Goal: Task Accomplishment & Management: Complete application form

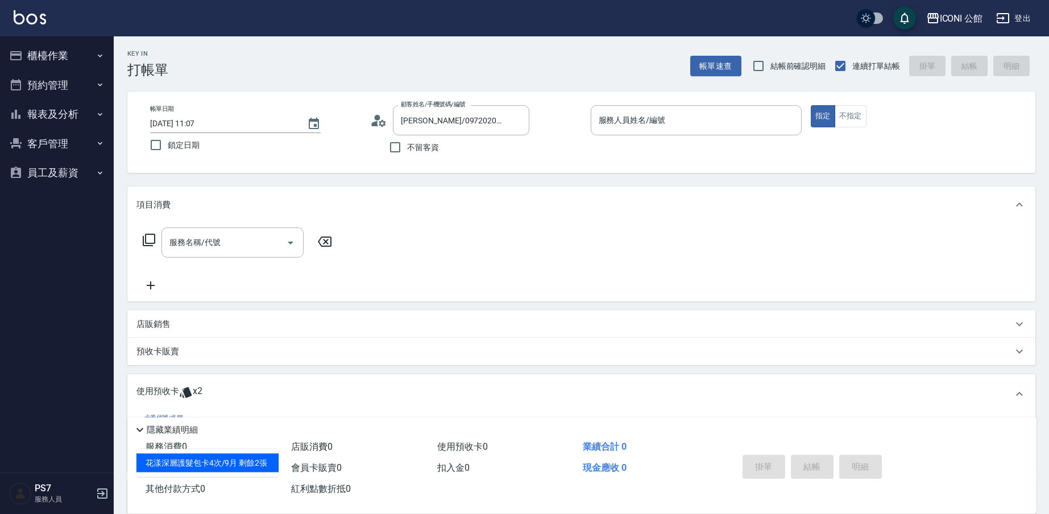
scroll to position [130, 0]
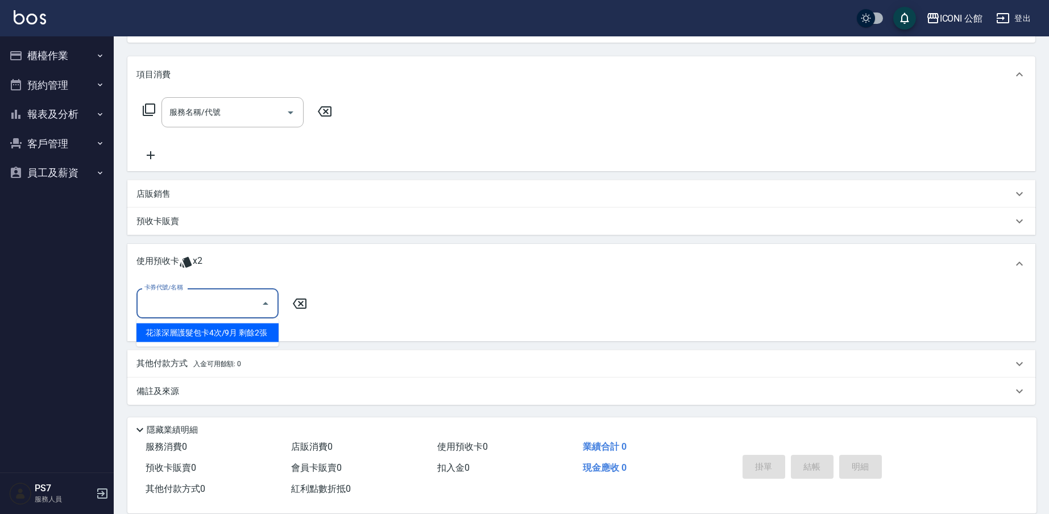
click at [52, 55] on button "櫃檯作業" at bounding box center [57, 56] width 105 height 30
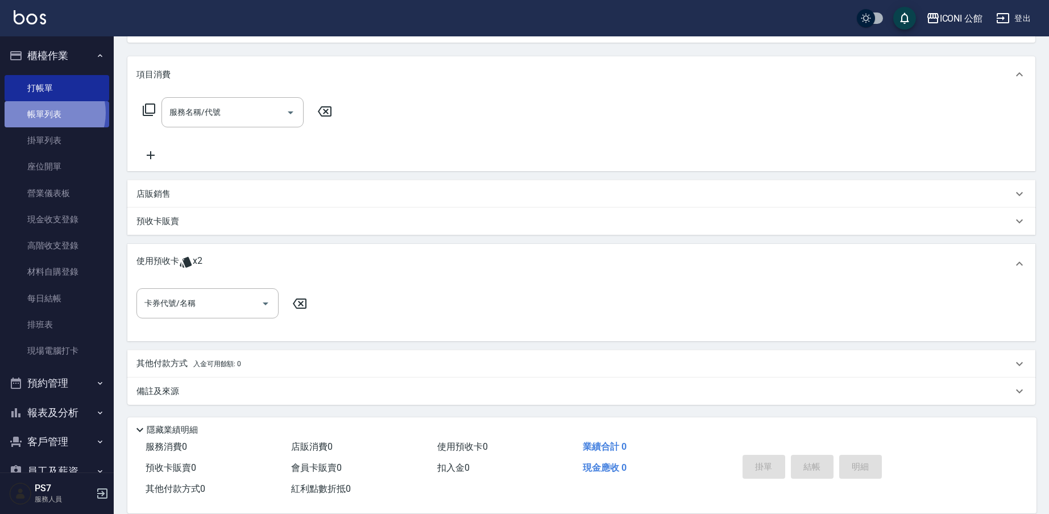
click at [48, 113] on link "帳單列表" at bounding box center [57, 114] width 105 height 26
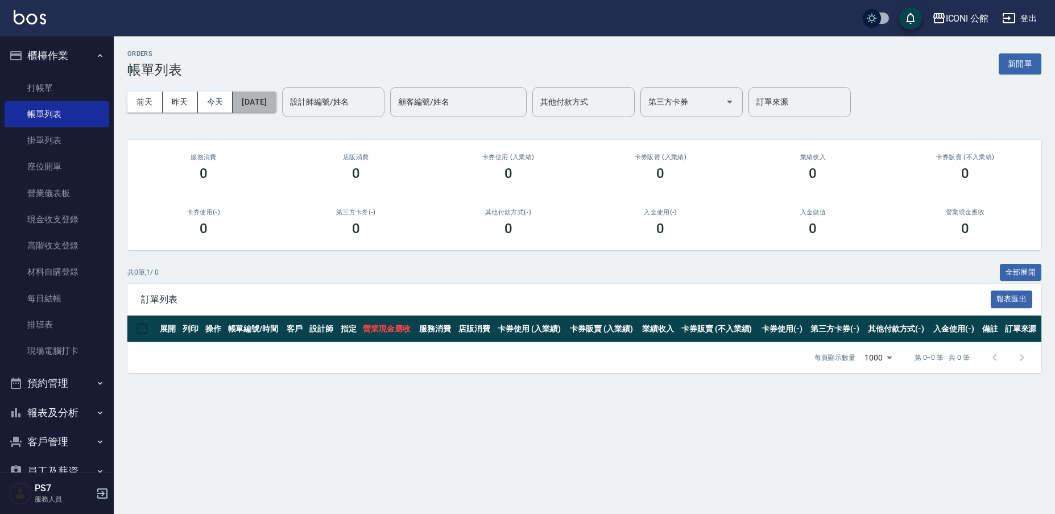
click at [268, 104] on button "[DATE]" at bounding box center [254, 102] width 43 height 21
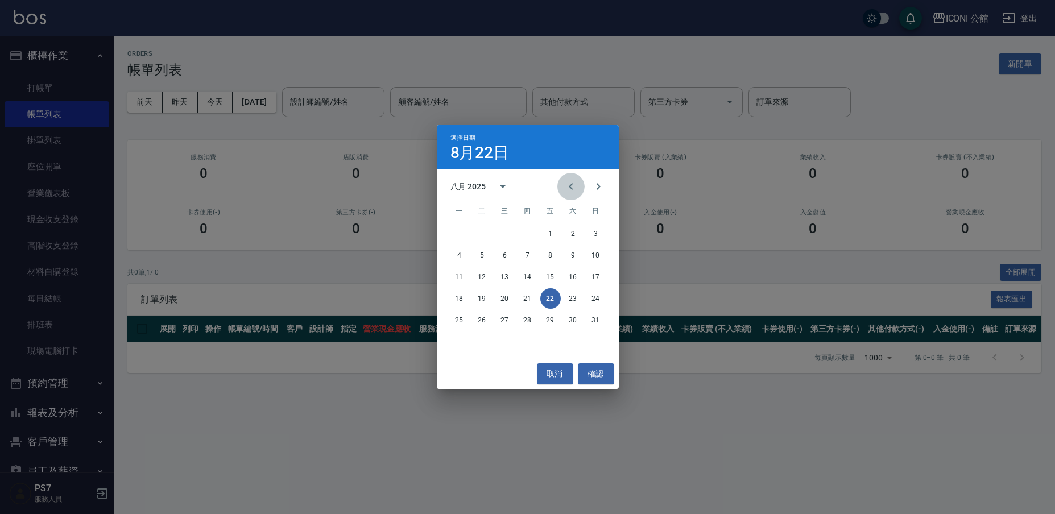
click at [573, 192] on icon "Previous month" at bounding box center [571, 187] width 14 height 14
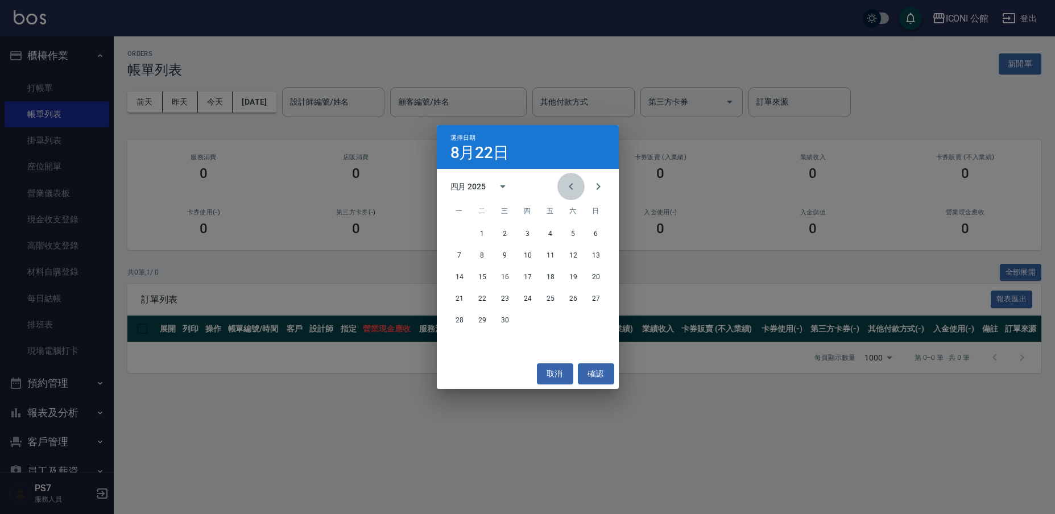
click at [573, 192] on icon "Previous month" at bounding box center [571, 187] width 14 height 14
click at [553, 278] on button "17" at bounding box center [550, 277] width 20 height 20
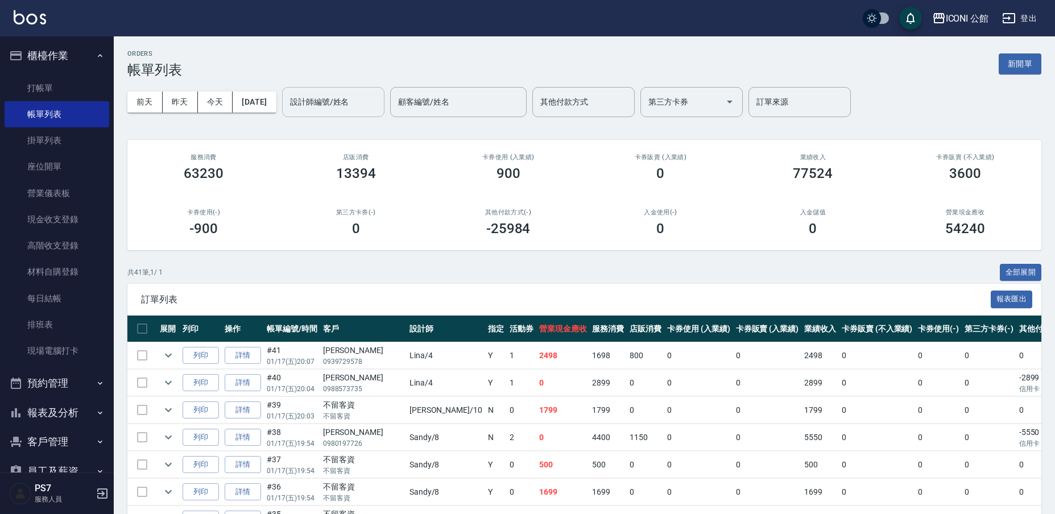
click at [339, 99] on div "設計師編號/姓名 設計師編號/姓名" at bounding box center [333, 102] width 102 height 30
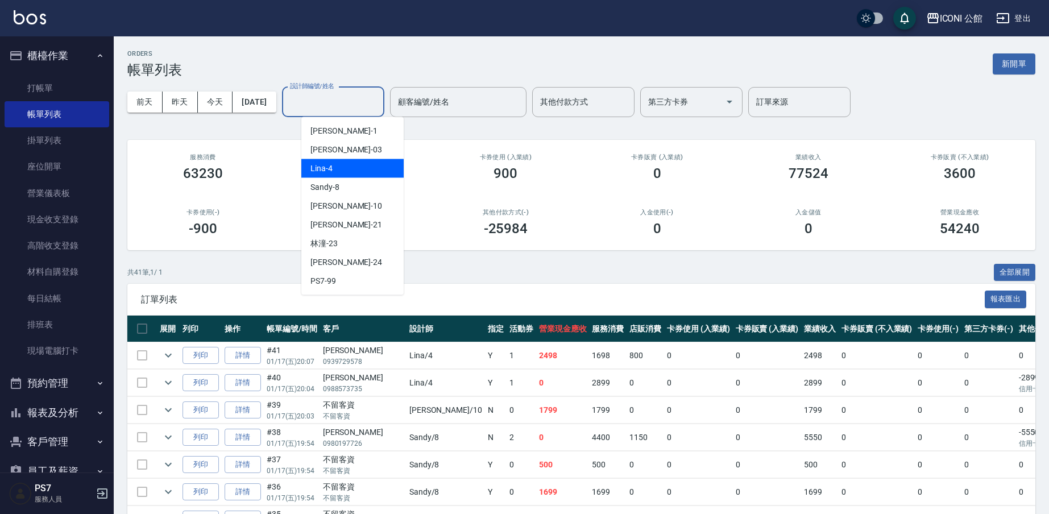
click at [345, 172] on div "Lina -4" at bounding box center [352, 168] width 102 height 19
type input "Lina-4"
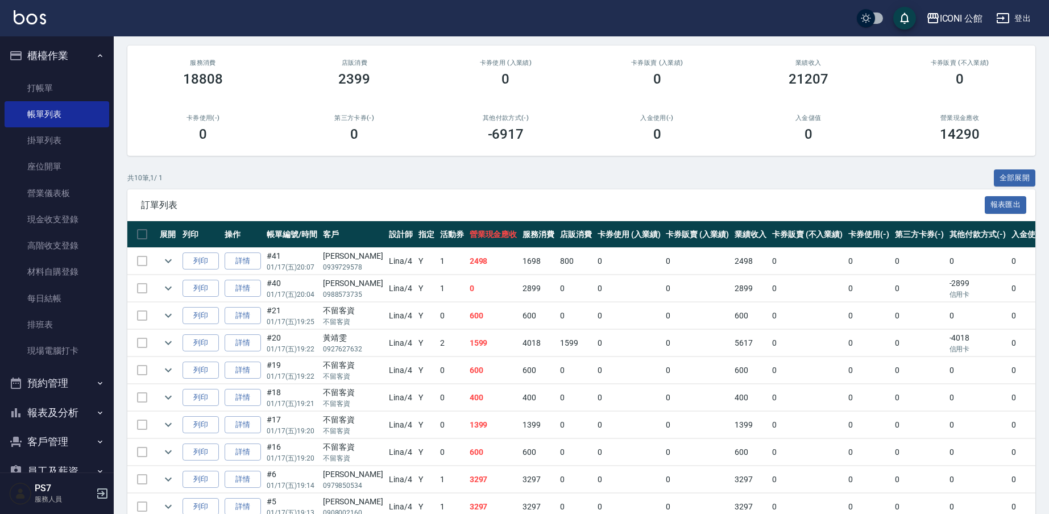
scroll to position [97, 0]
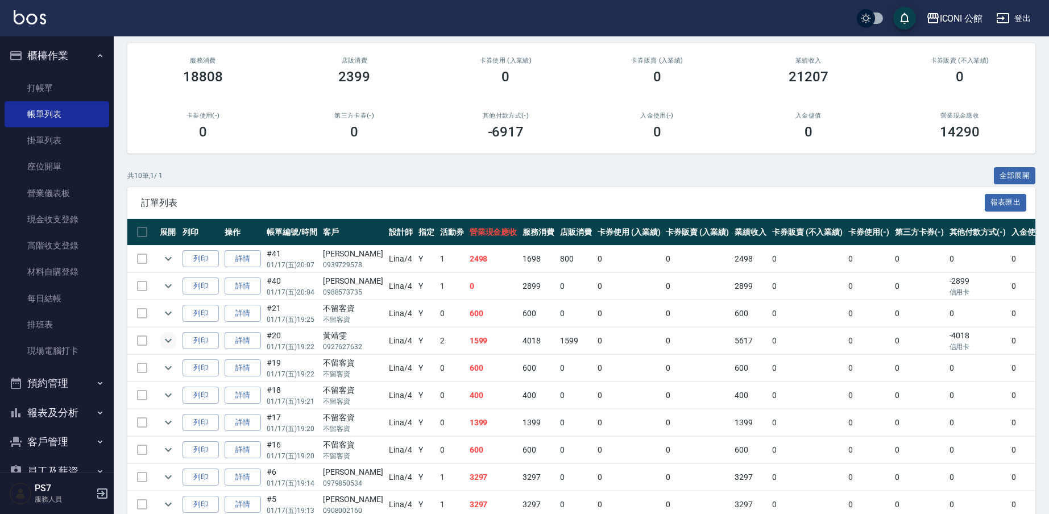
click at [173, 341] on icon "expand row" at bounding box center [169, 341] width 14 height 14
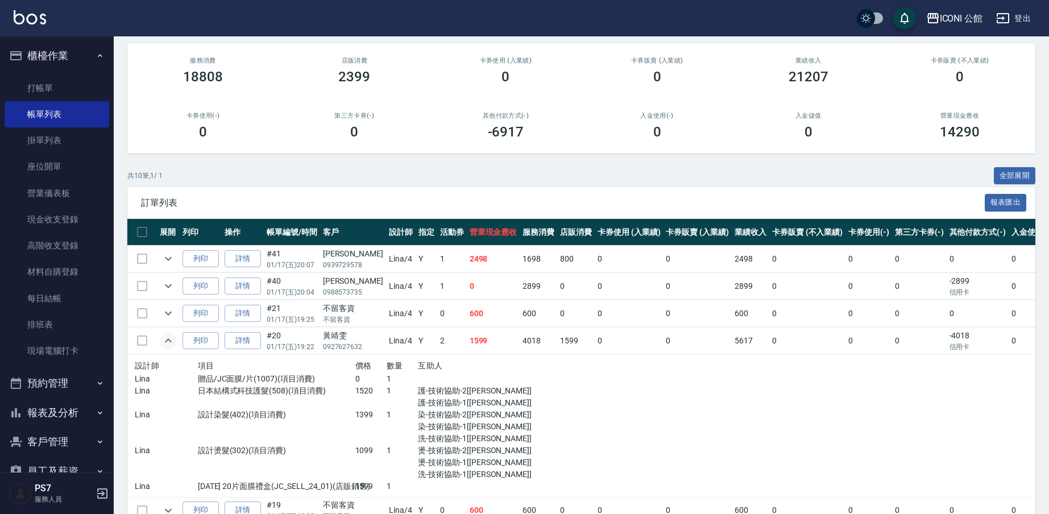
click at [378, 211] on div "訂單列表 報表匯出" at bounding box center [581, 202] width 908 height 31
click at [170, 359] on div "設計師" at bounding box center [166, 366] width 63 height 14
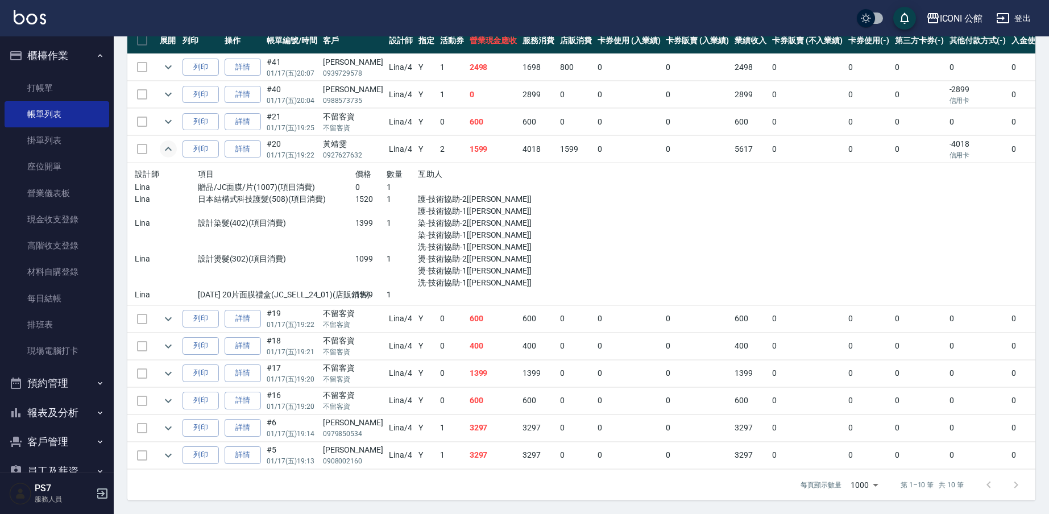
click at [167, 143] on icon "expand row" at bounding box center [169, 149] width 14 height 14
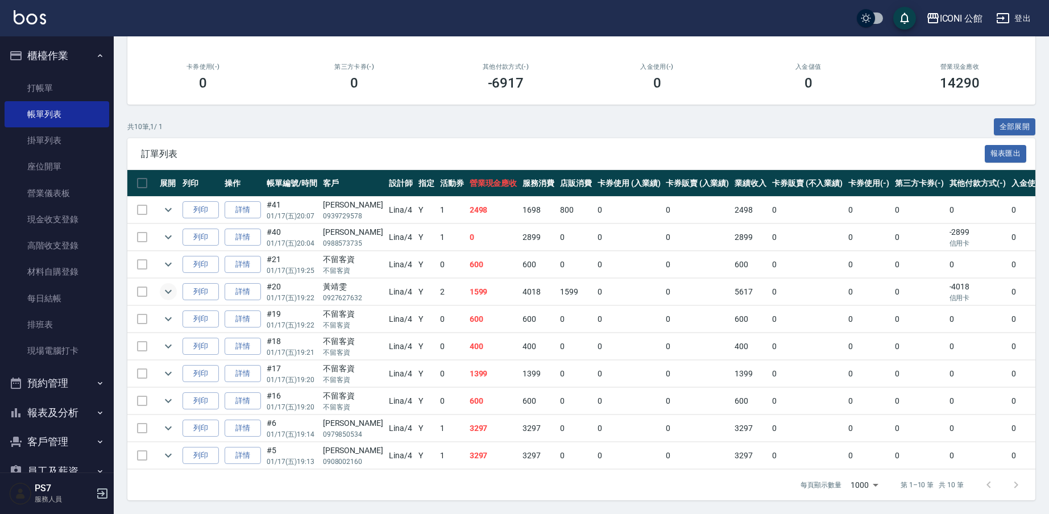
scroll to position [0, 0]
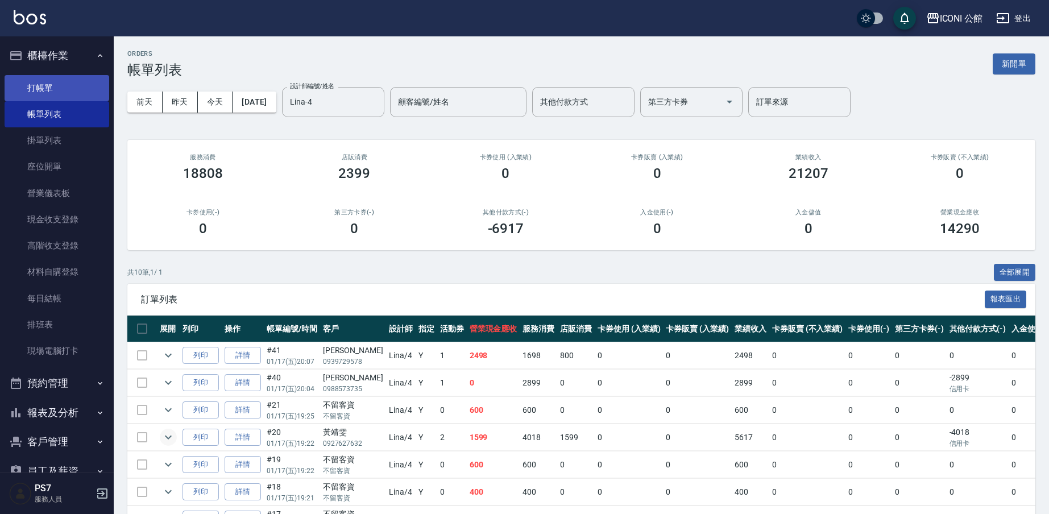
click at [63, 89] on link "打帳單" at bounding box center [57, 88] width 105 height 26
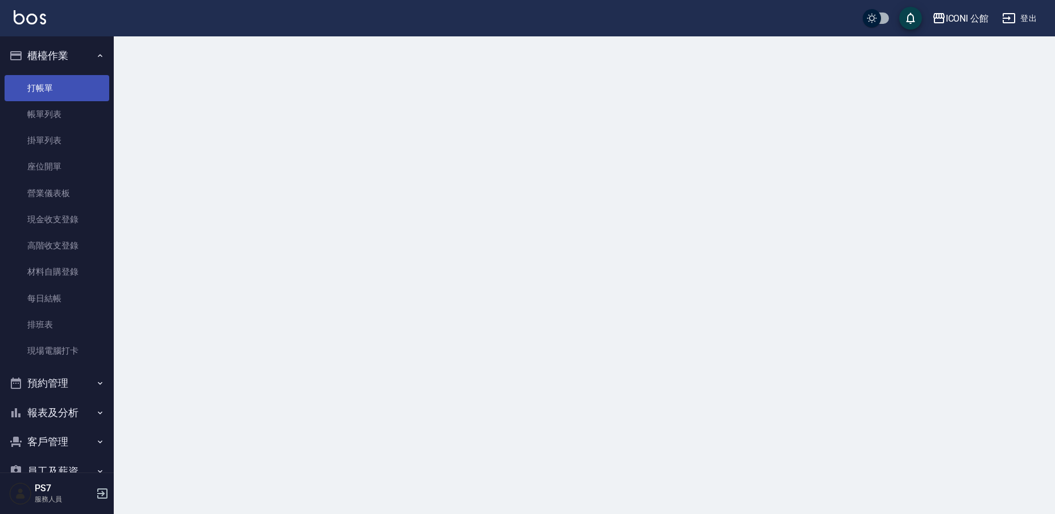
click at [63, 89] on link "打帳單" at bounding box center [57, 88] width 105 height 26
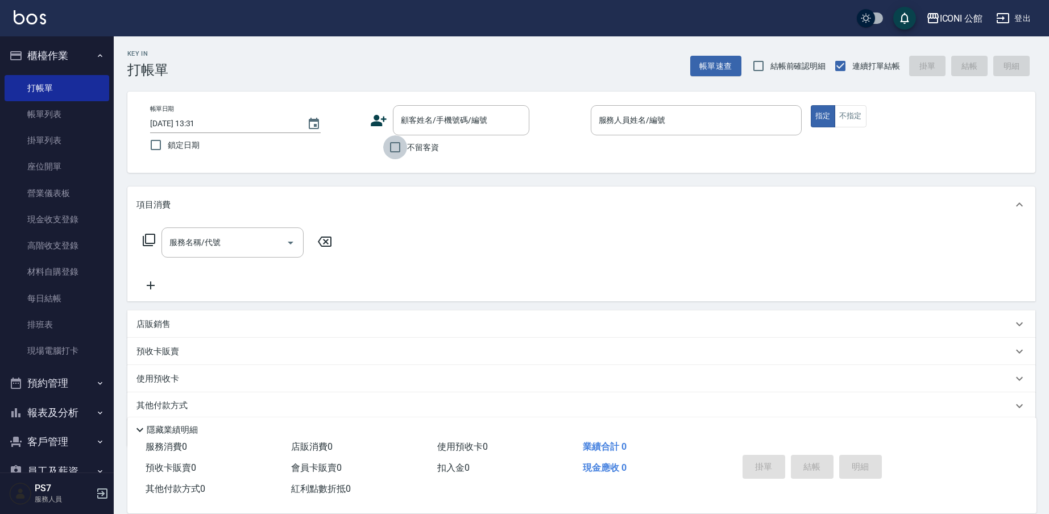
click at [399, 153] on input "不留客資" at bounding box center [395, 147] width 24 height 24
checkbox input "true"
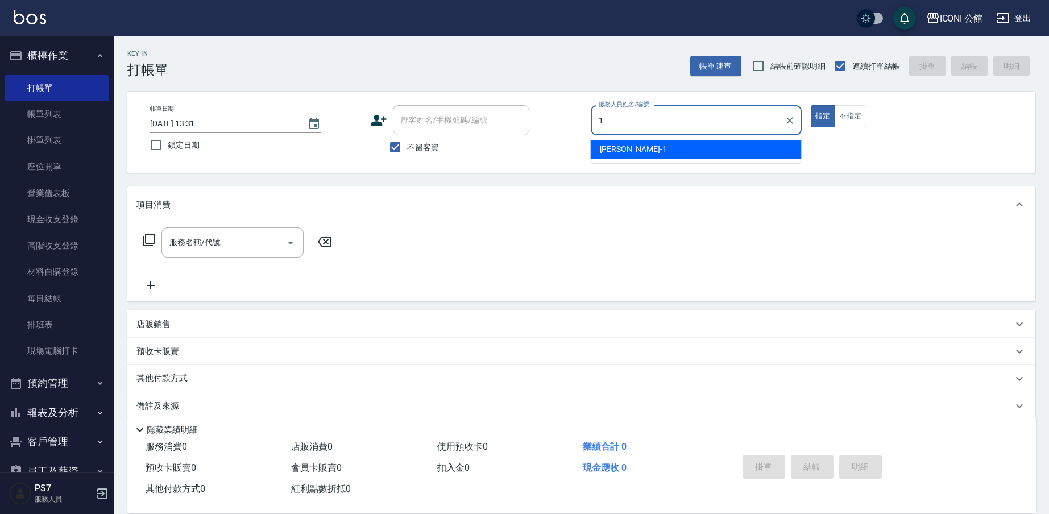
type input "[PERSON_NAME]-1"
type button "true"
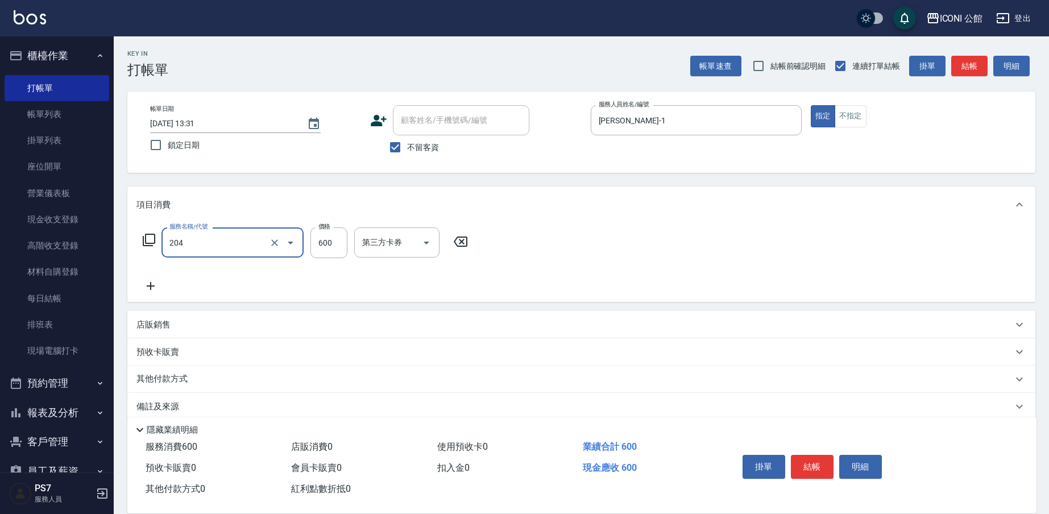
type input "指定洗+剪(204)"
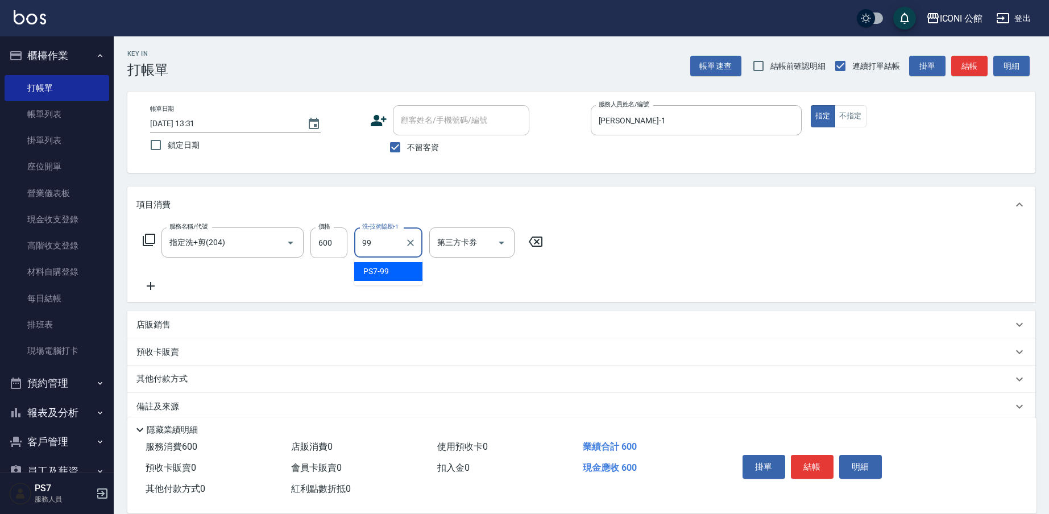
type input "PS7-99"
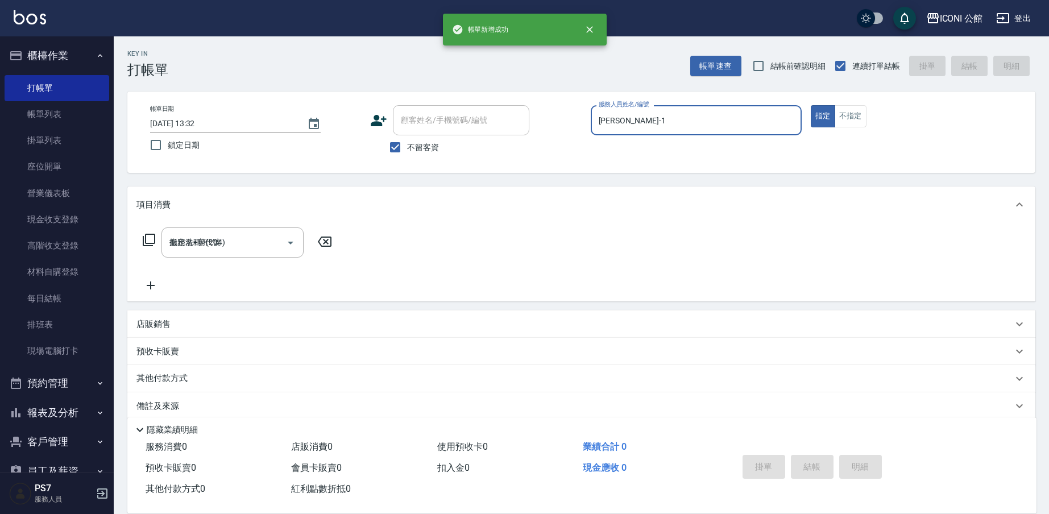
type input "[DATE] 13:32"
type input "[PERSON_NAME]-1"
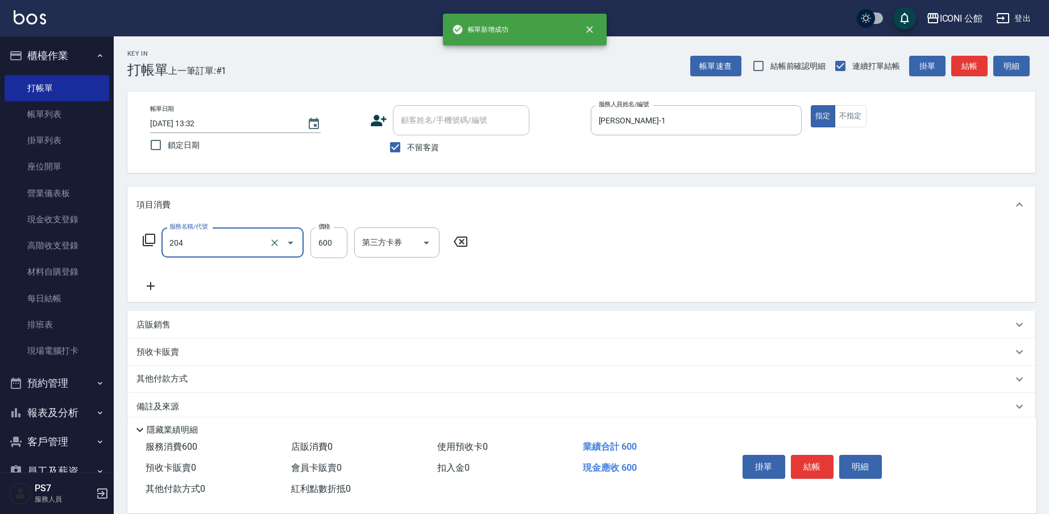
type input "指定洗+剪(204)"
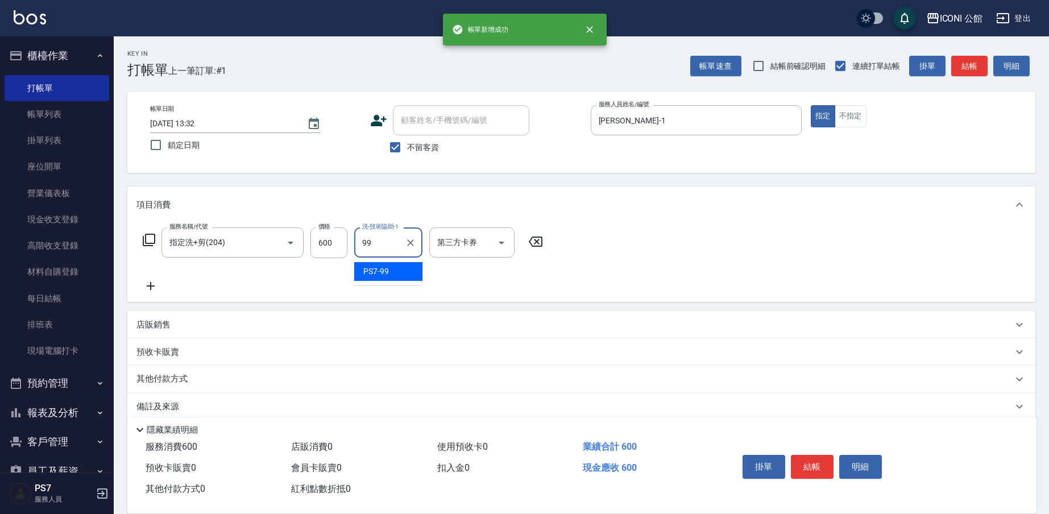
type input "PS7-99"
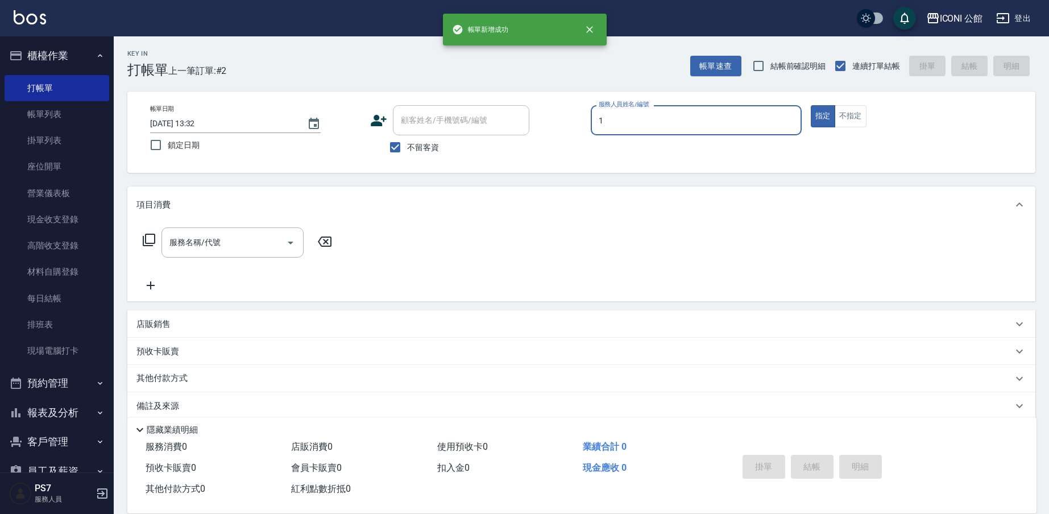
type input "[PERSON_NAME]-1"
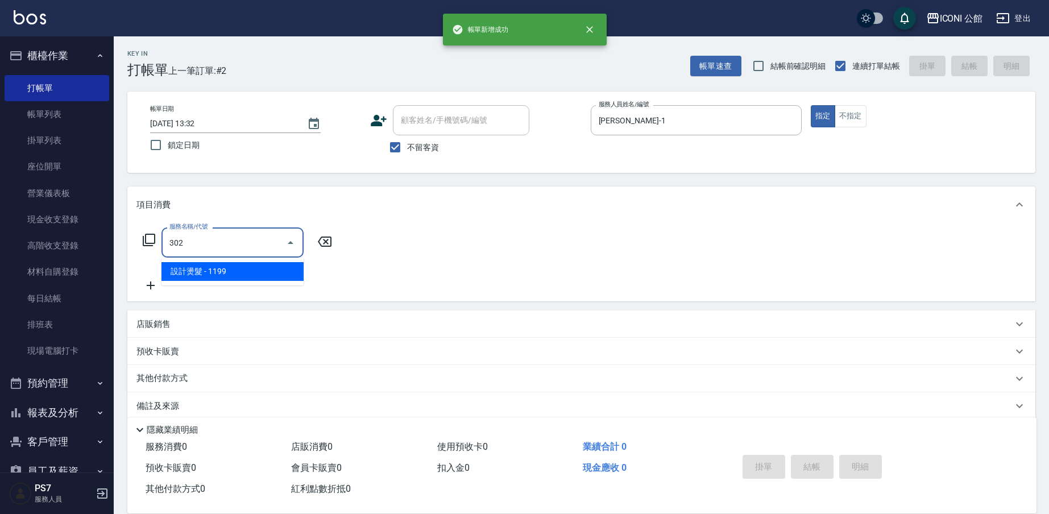
type input "設計燙髮(302)"
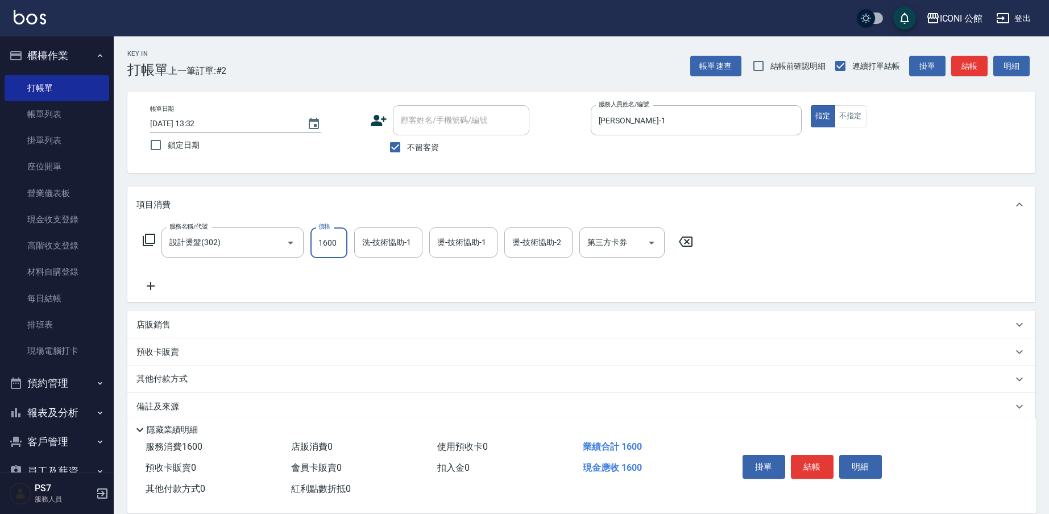
type input "1600"
type input "PS7-99"
type input "[PERSON_NAME]-1"
type input "PS7-99"
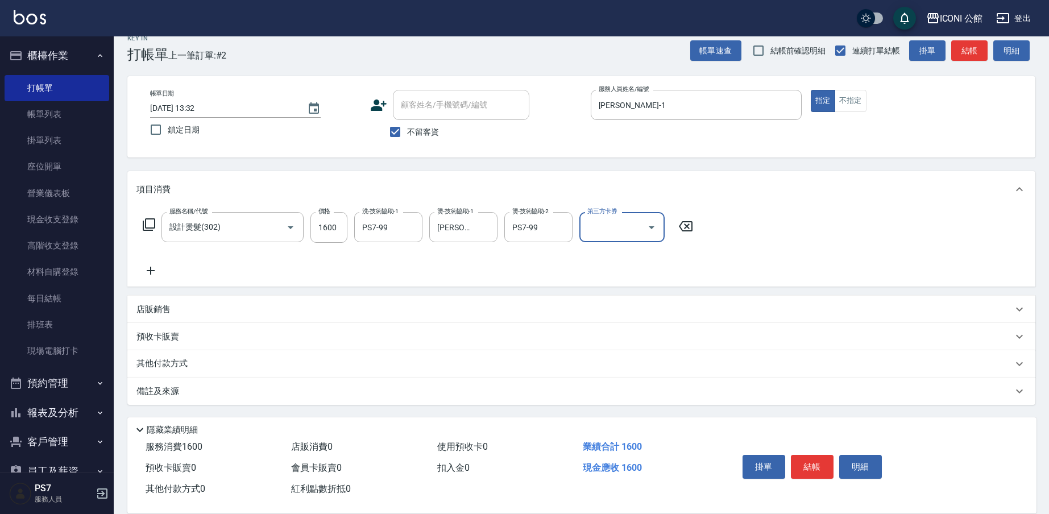
click at [200, 366] on div "其他付款方式" at bounding box center [574, 364] width 876 height 13
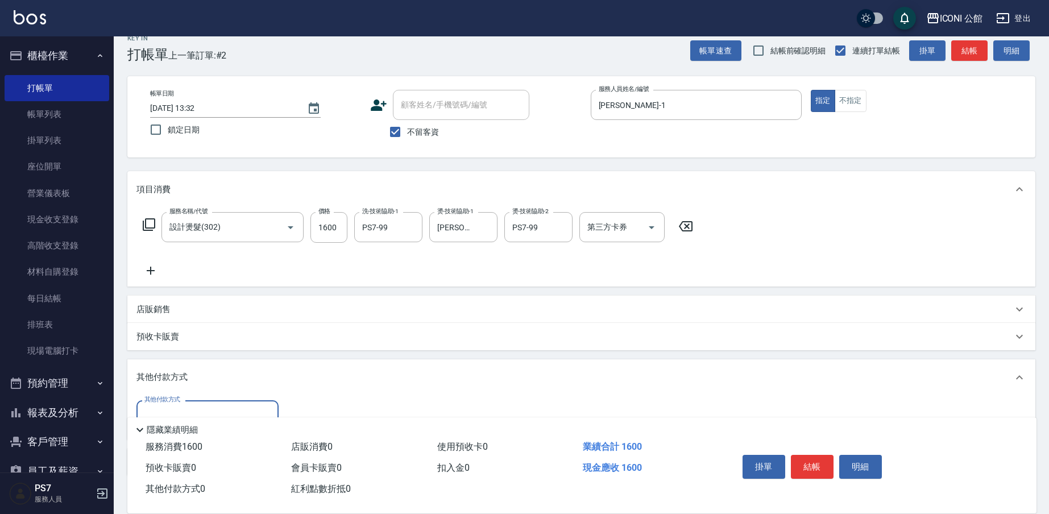
scroll to position [86, 0]
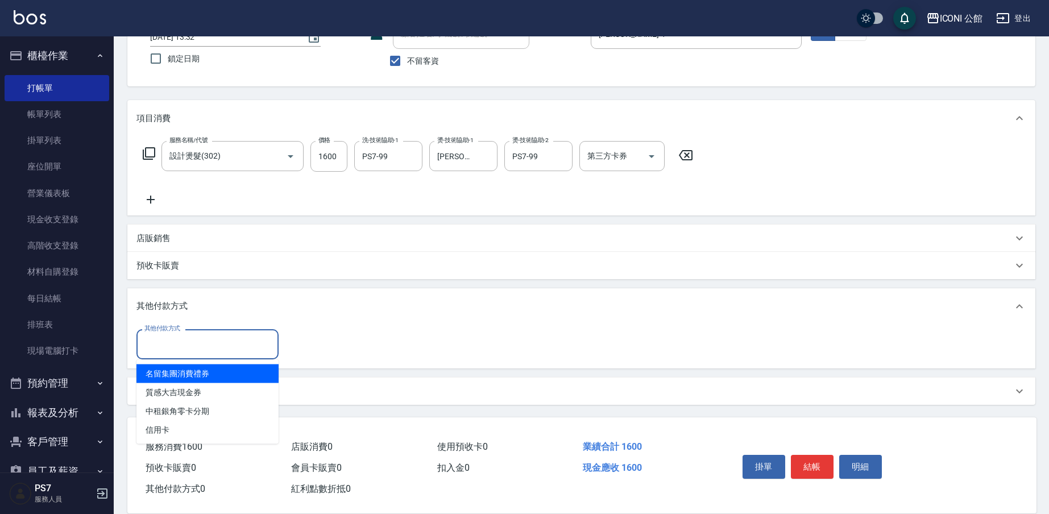
click at [180, 340] on input "其他付款方式" at bounding box center [208, 344] width 132 height 20
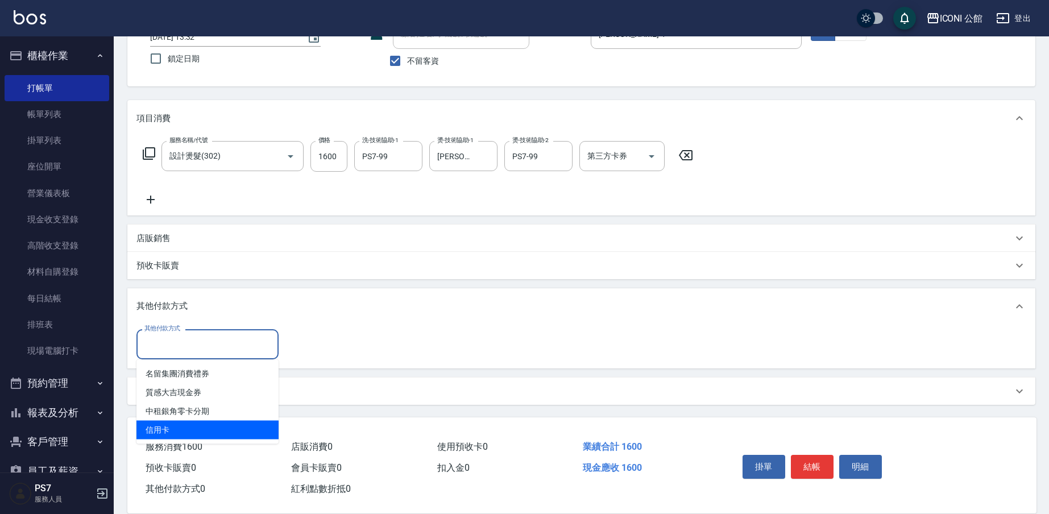
drag, startPoint x: 183, startPoint y: 426, endPoint x: 299, endPoint y: 365, distance: 131.8
click at [182, 425] on span "信用卡" at bounding box center [207, 430] width 142 height 19
type input "信用卡"
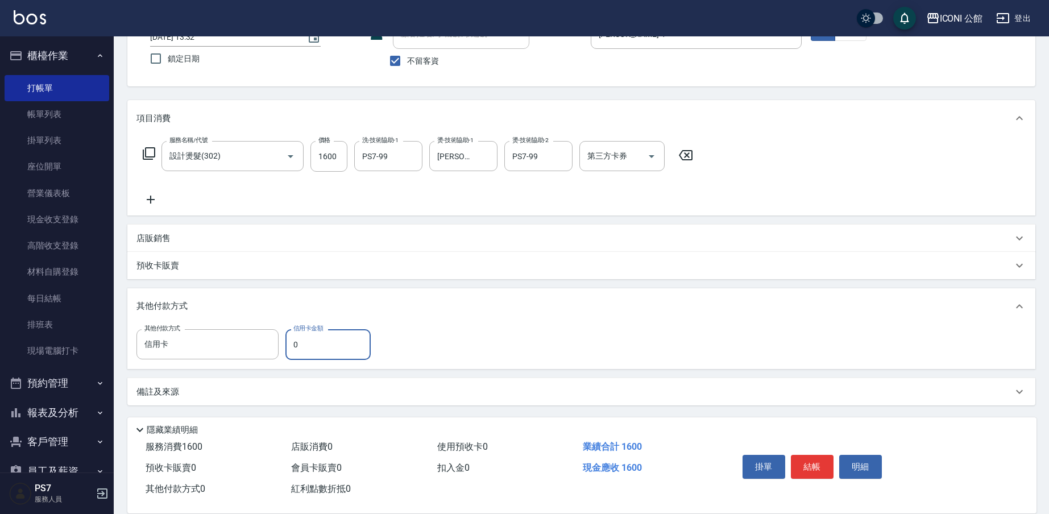
click at [318, 340] on input "0" at bounding box center [327, 344] width 85 height 31
click at [318, 342] on input "0" at bounding box center [327, 344] width 85 height 31
type input "1600"
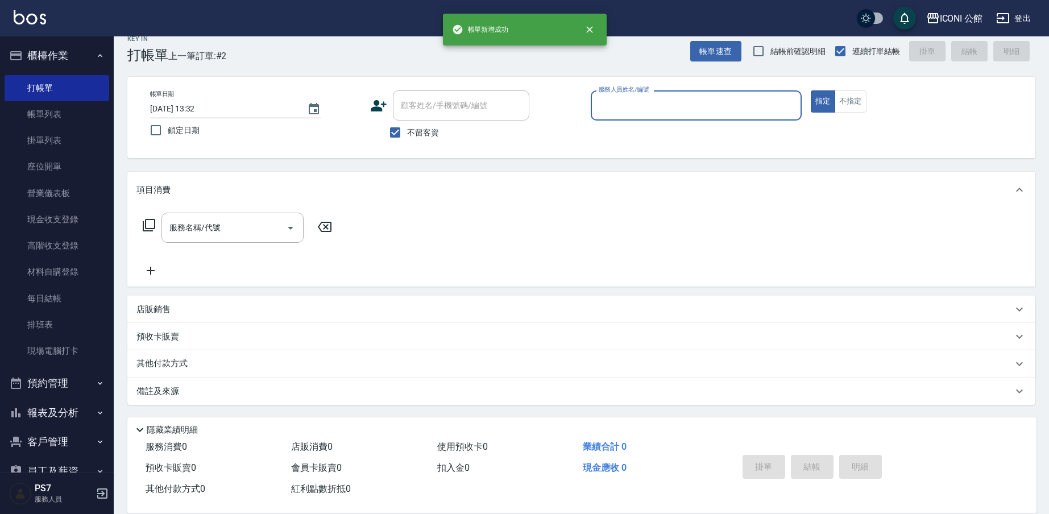
scroll to position [15, 0]
